Goal: Information Seeking & Learning: Understand process/instructions

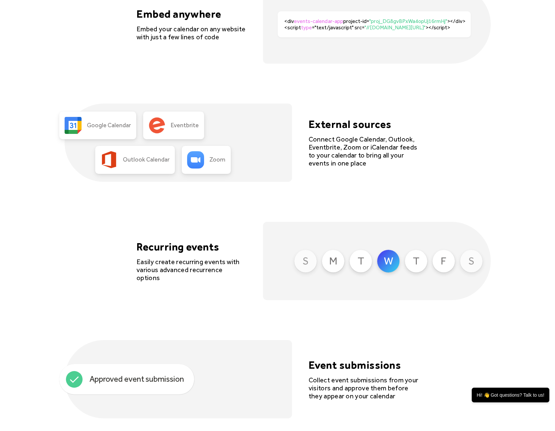
scroll to position [1456, 0]
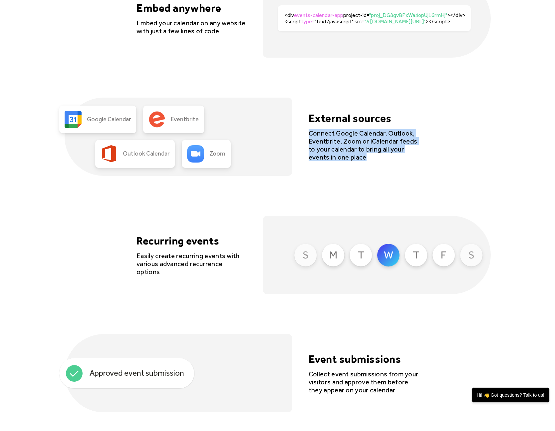
drag, startPoint x: 375, startPoint y: 157, endPoint x: 304, endPoint y: 135, distance: 75.1
click at [304, 135] on div "Google Calendar Eventbrite Outlook Calendar Zoom External sources Connect Googl…" at bounding box center [278, 137] width 426 height 78
copy div "Connect Google Calendar, Outlook, Eventbrite, Zoom or iCalendar feeds to your c…"
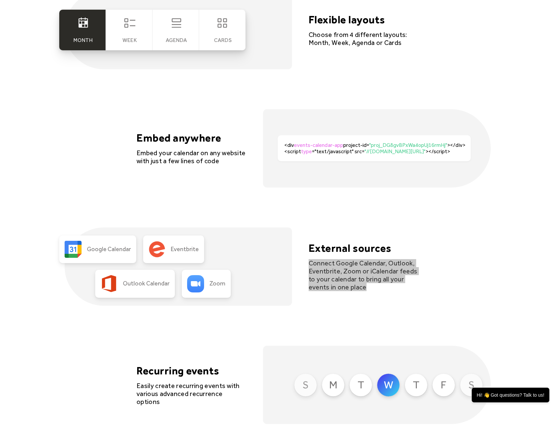
scroll to position [1355, 0]
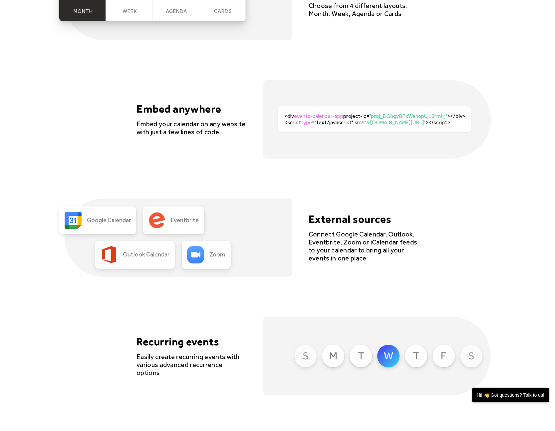
click at [309, 196] on div "Month Week Agenda cards Flexible layouts Choose from 4 different layouts: Month…" at bounding box center [278, 297] width 426 height 670
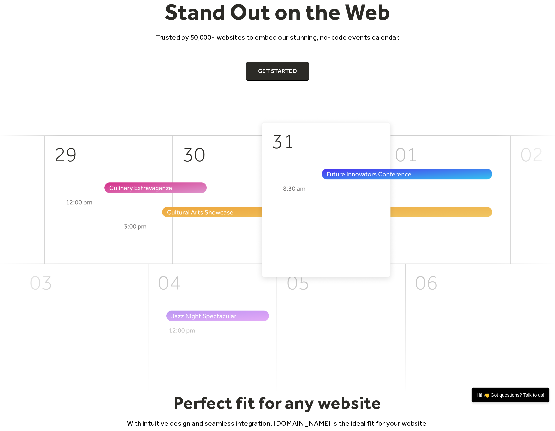
scroll to position [0, 0]
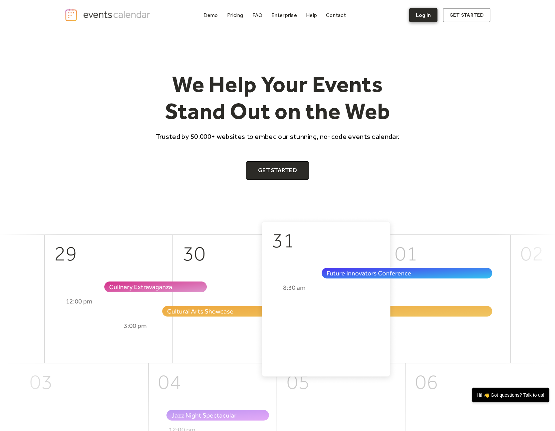
click at [420, 18] on link "Log In" at bounding box center [423, 15] width 28 height 14
click at [314, 13] on div "Help" at bounding box center [311, 15] width 11 height 4
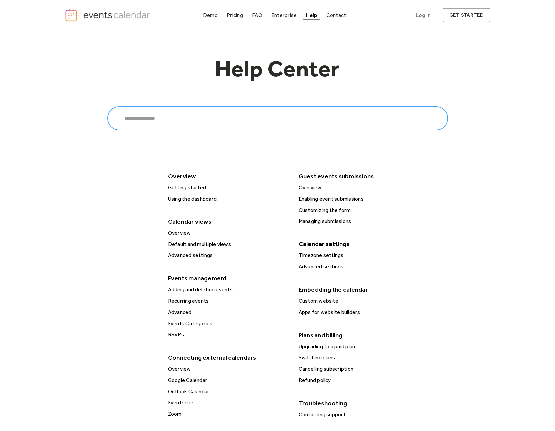
click at [220, 110] on input "Search" at bounding box center [277, 118] width 341 height 24
type input "*"
type input "**********"
click input "******" at bounding box center [0, 0] width 0 height 0
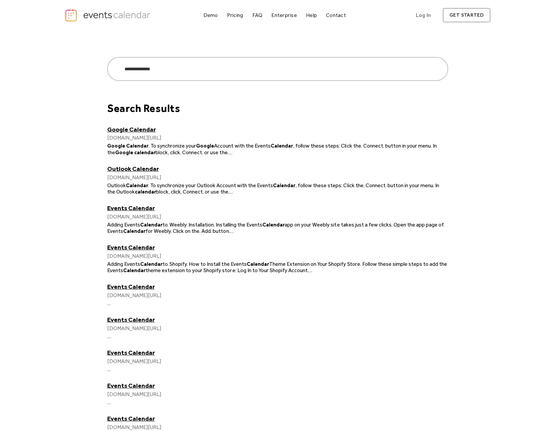
click at [135, 128] on link "Google Calendar" at bounding box center [277, 130] width 341 height 8
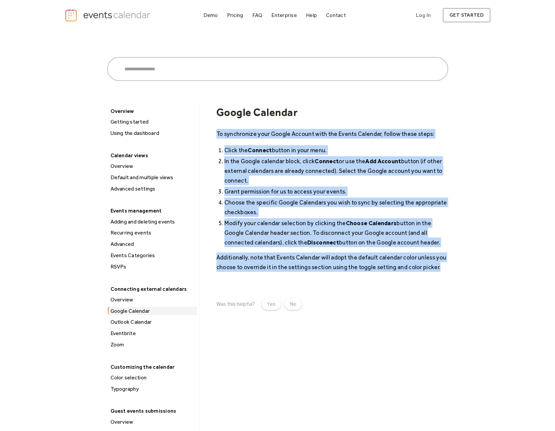
drag, startPoint x: 217, startPoint y: 134, endPoint x: 438, endPoint y: 265, distance: 256.6
click at [438, 265] on div "To synchronize your Google Account with the Events Calendar, follow these steps…" at bounding box center [332, 200] width 232 height 143
copy div "To synchronize your Google Account with the Events Calendar, follow these steps…"
click at [406, 149] on li "Click the Connect button in your menu." at bounding box center [336, 150] width 224 height 10
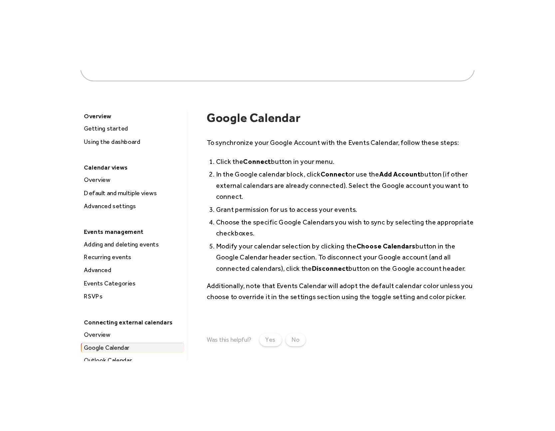
scroll to position [71, 0]
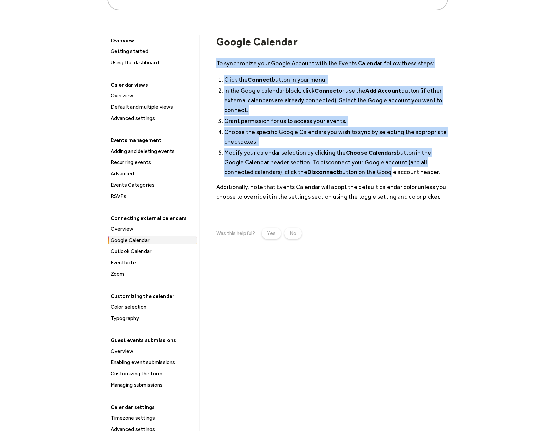
drag, startPoint x: 217, startPoint y: 61, endPoint x: 357, endPoint y: 168, distance: 176.8
click at [357, 168] on div "To synchronize your Google Account with the Events Calendar, follow these steps…" at bounding box center [332, 129] width 232 height 143
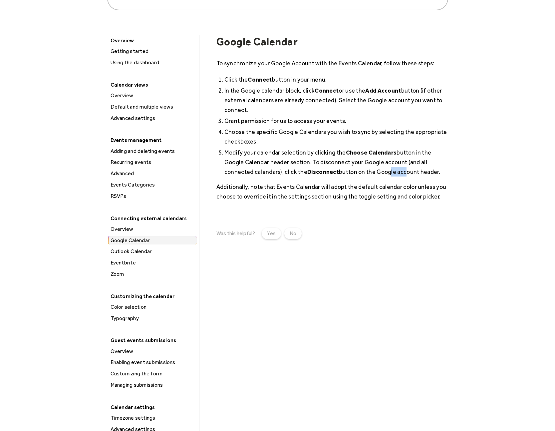
drag, startPoint x: 357, startPoint y: 168, endPoint x: 373, endPoint y: 169, distance: 16.0
click at [373, 169] on li "Modify your calendar selection by clicking the Choose Calendars button in the G…" at bounding box center [336, 162] width 224 height 29
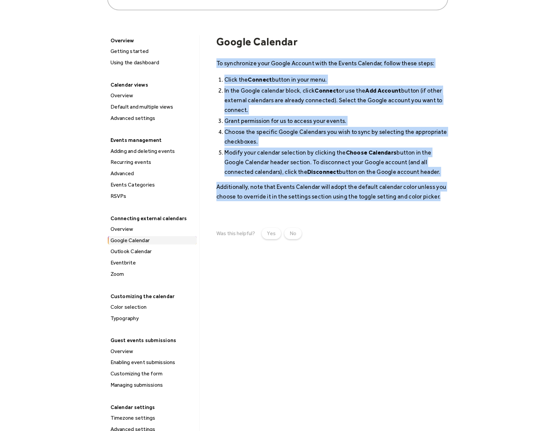
drag, startPoint x: 448, startPoint y: 198, endPoint x: 214, endPoint y: 60, distance: 272.4
click at [214, 60] on div "Search ****** Bigcommerce Squarespace Weebly WordPress Shopify Wix Overview Get…" at bounding box center [278, 285] width 426 height 650
click at [214, 60] on div "Overview Getting started Using the dashboard Calendar views Overview Default an…" at bounding box center [277, 312] width 341 height 555
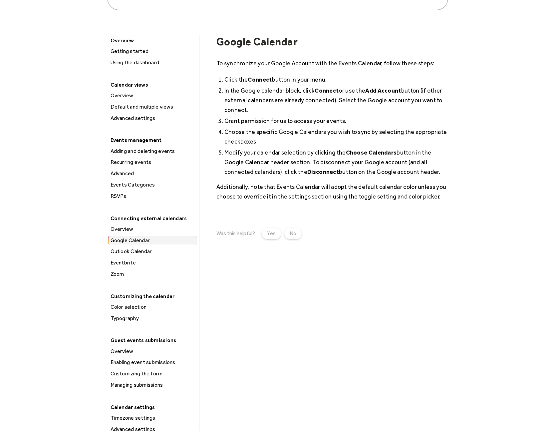
scroll to position [0, 0]
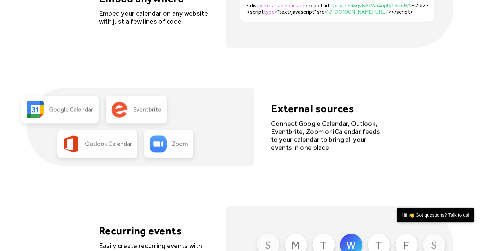
scroll to position [1450, 0]
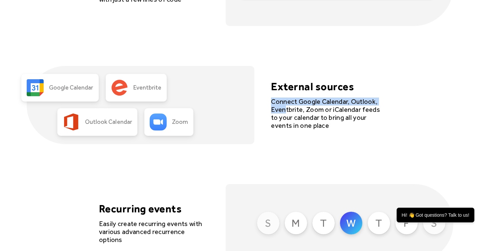
drag, startPoint x: 272, startPoint y: 102, endPoint x: 285, endPoint y: 106, distance: 12.9
click at [285, 106] on div "Connect Google Calendar, Outlook, Eventbrite, Zoom or iCalendar feeds to your c…" at bounding box center [326, 114] width 110 height 32
click at [333, 142] on div "Google Calendar Eventbrite Outlook Calendar Zoom External sources Connect Googl…" at bounding box center [240, 105] width 426 height 78
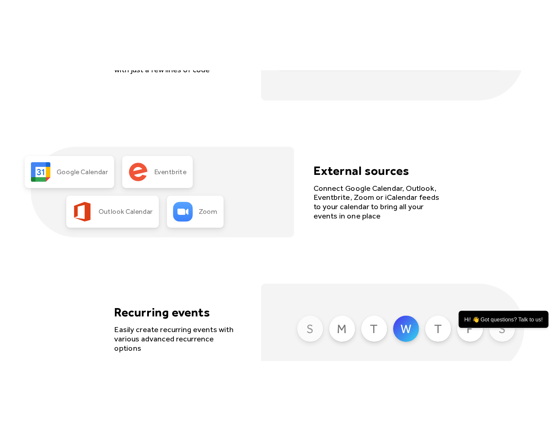
scroll to position [1487, 0]
